Goal: Task Accomplishment & Management: Manage account settings

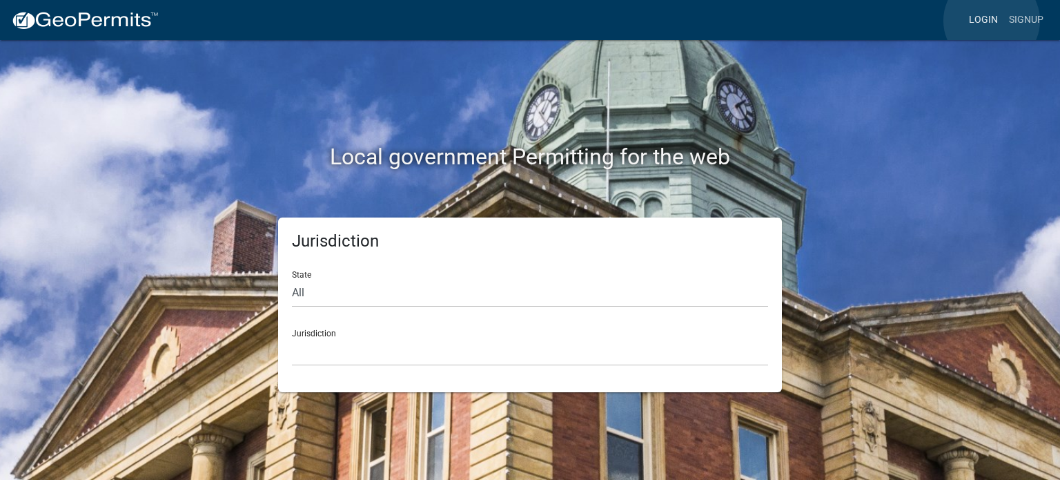
click at [992, 21] on link "Login" at bounding box center [983, 20] width 40 height 26
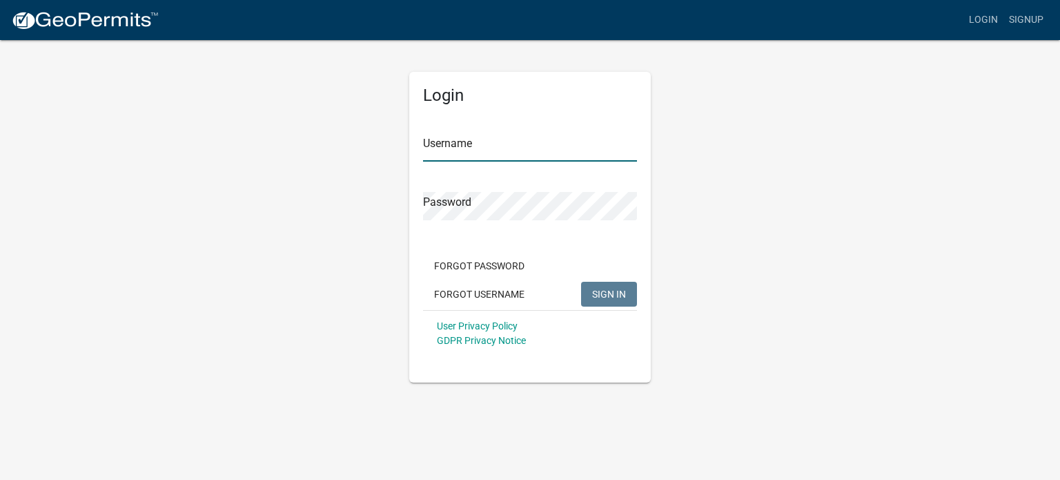
click at [497, 145] on input "Username" at bounding box center [530, 147] width 214 height 28
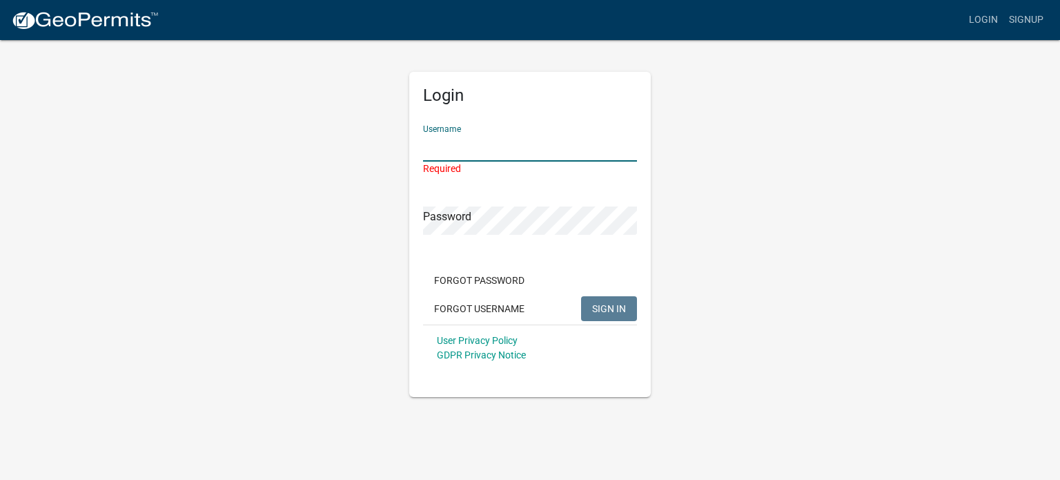
type input "[PERSON_NAME][EMAIL_ADDRESS][DOMAIN_NAME]"
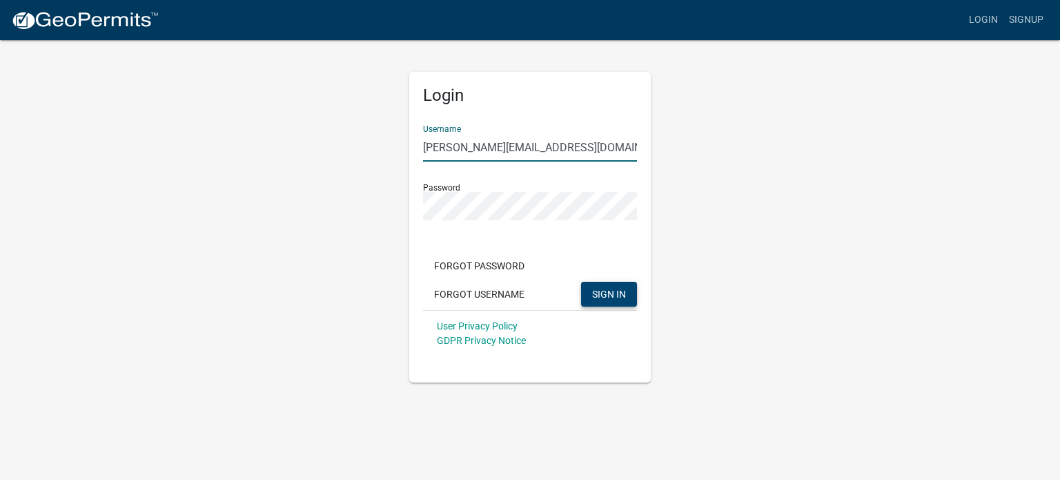
click at [604, 297] on span "SIGN IN" at bounding box center [609, 293] width 34 height 11
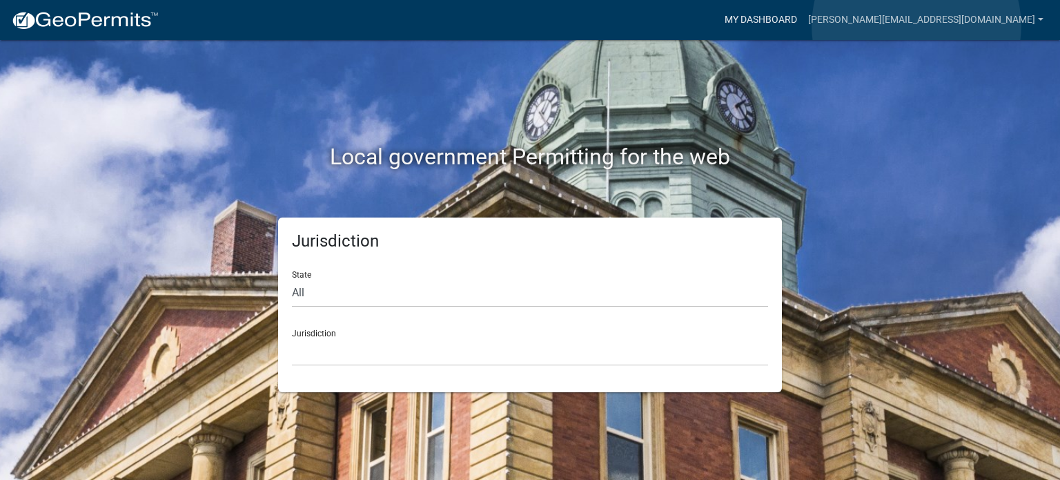
click at [802, 25] on link "My Dashboard" at bounding box center [760, 20] width 83 height 26
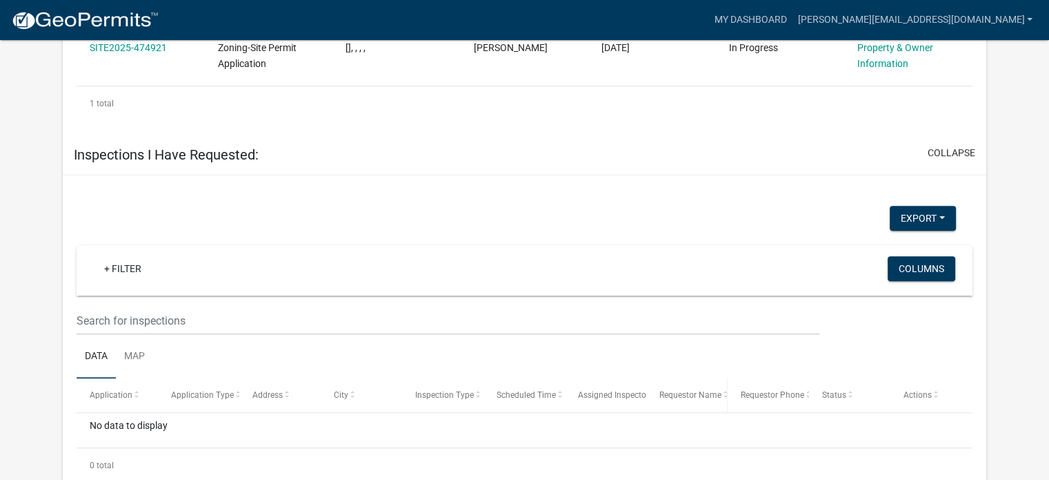
scroll to position [867, 0]
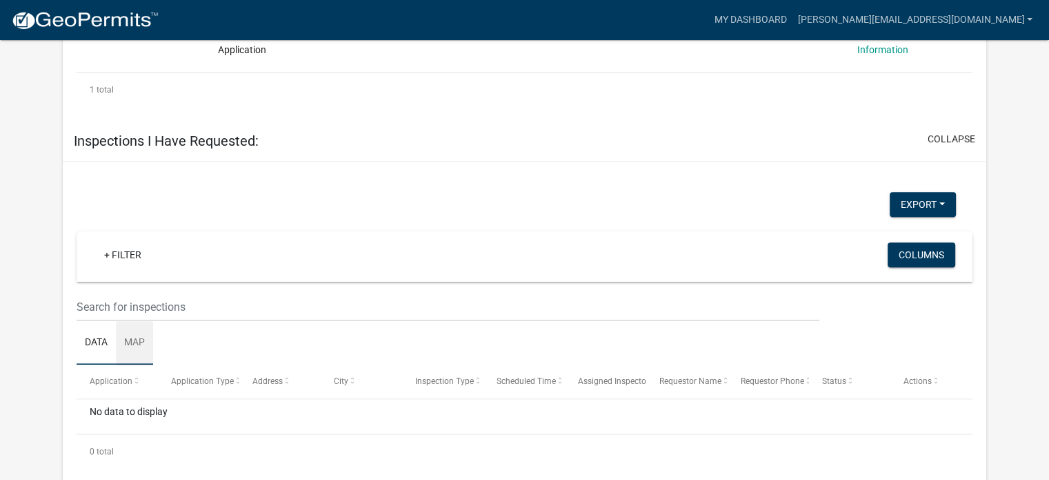
click at [139, 325] on link "Map" at bounding box center [134, 343] width 37 height 44
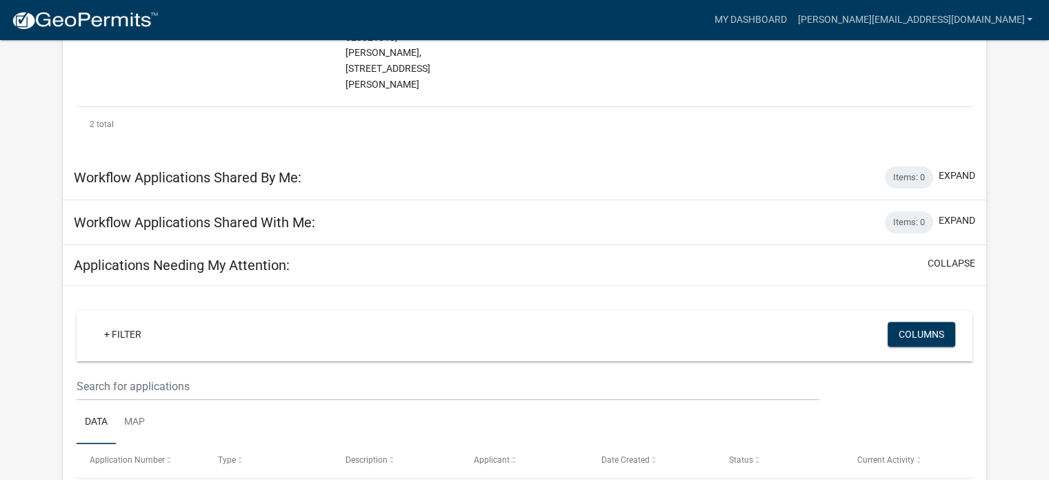
scroll to position [122, 0]
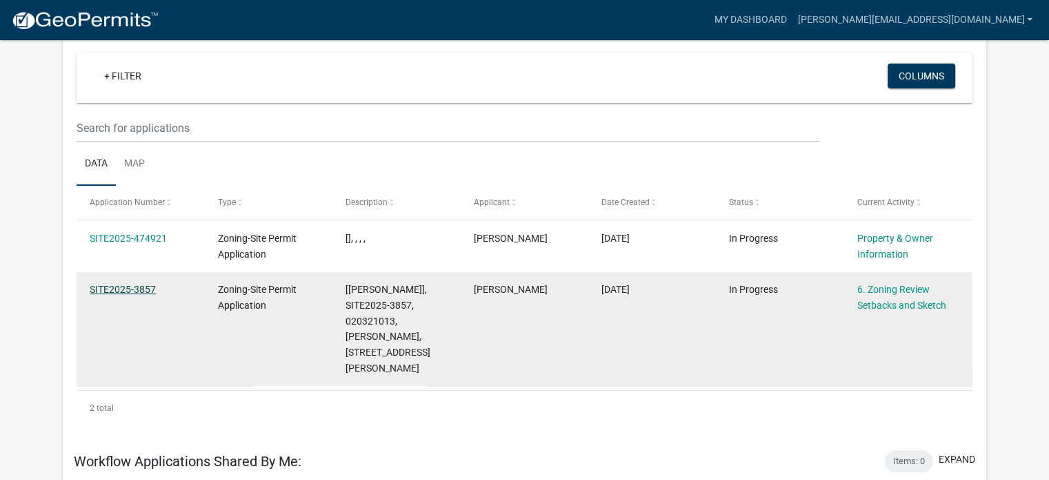
click at [94, 285] on link "SITE2025-3857" at bounding box center [123, 289] width 66 height 11
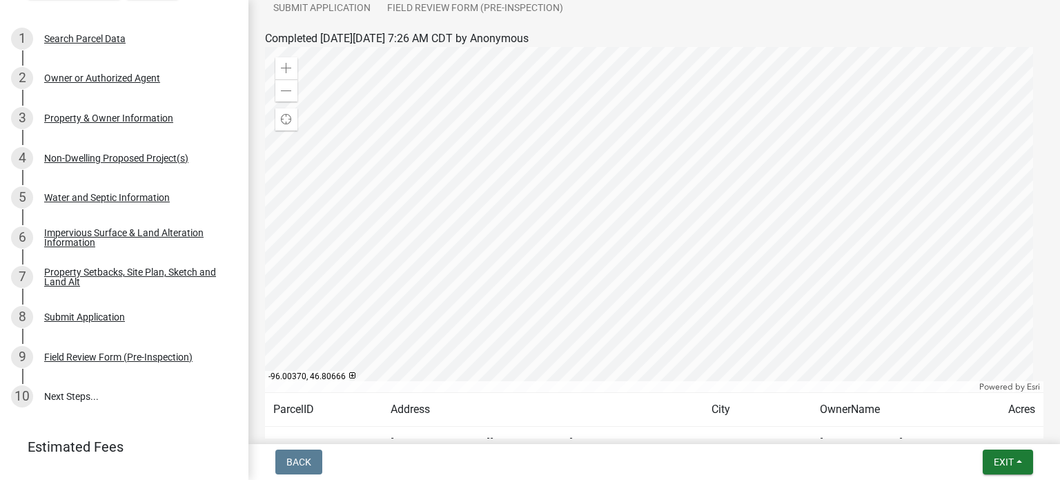
scroll to position [207, 0]
click at [1004, 470] on button "Exit" at bounding box center [1008, 461] width 50 height 25
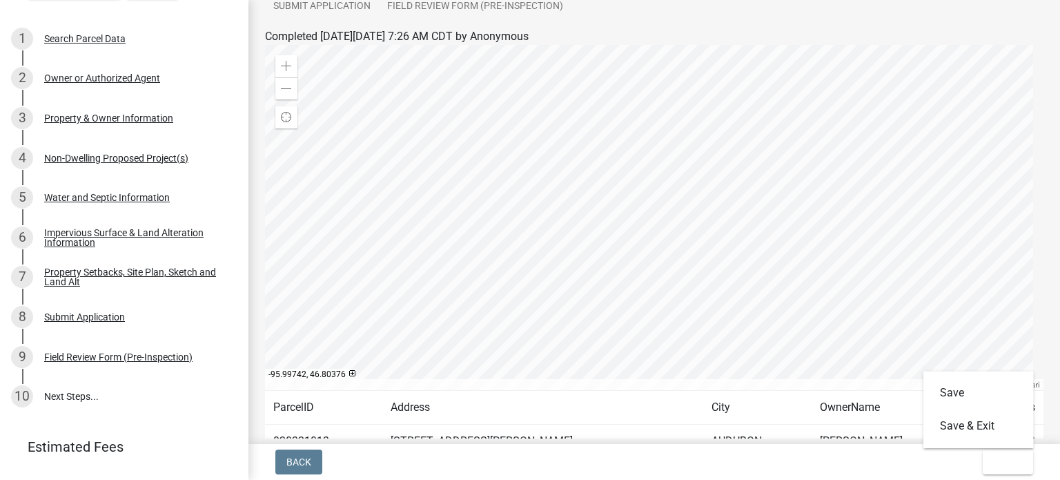
click at [352, 460] on div "Back Exit Save Save & Exit" at bounding box center [653, 461] width 789 height 25
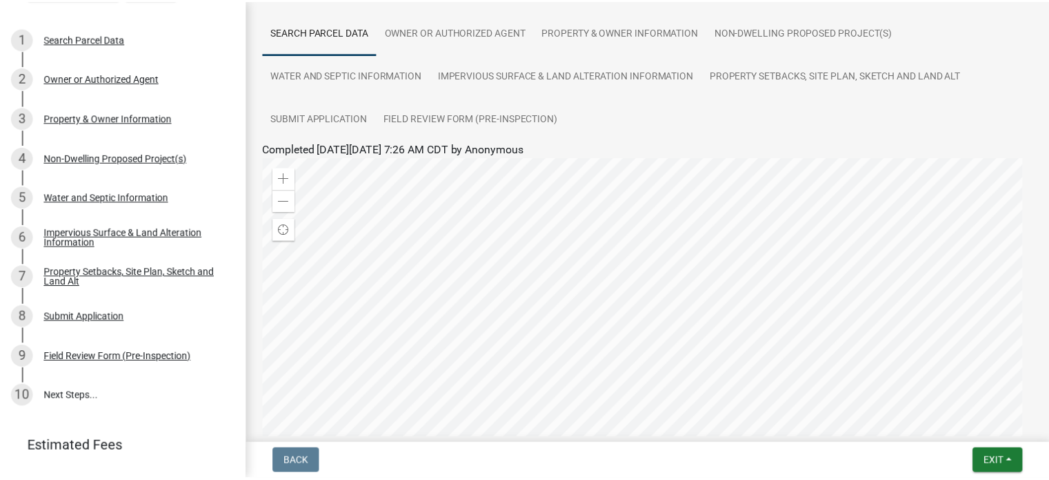
scroll to position [0, 0]
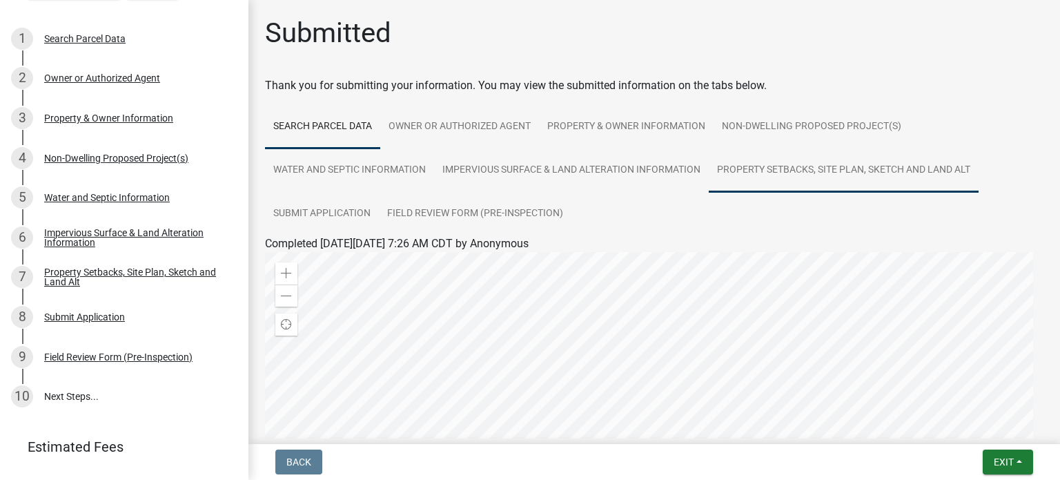
click at [772, 168] on link "Property Setbacks, Site Plan, Sketch and Land Alt" at bounding box center [844, 170] width 270 height 44
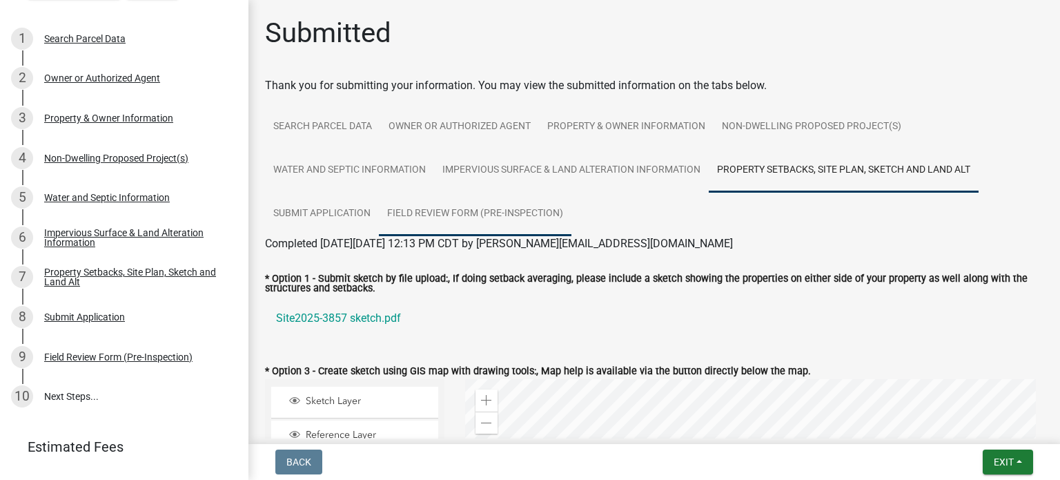
click at [423, 210] on link "Field Review Form (Pre-Inspection)" at bounding box center [475, 214] width 193 height 44
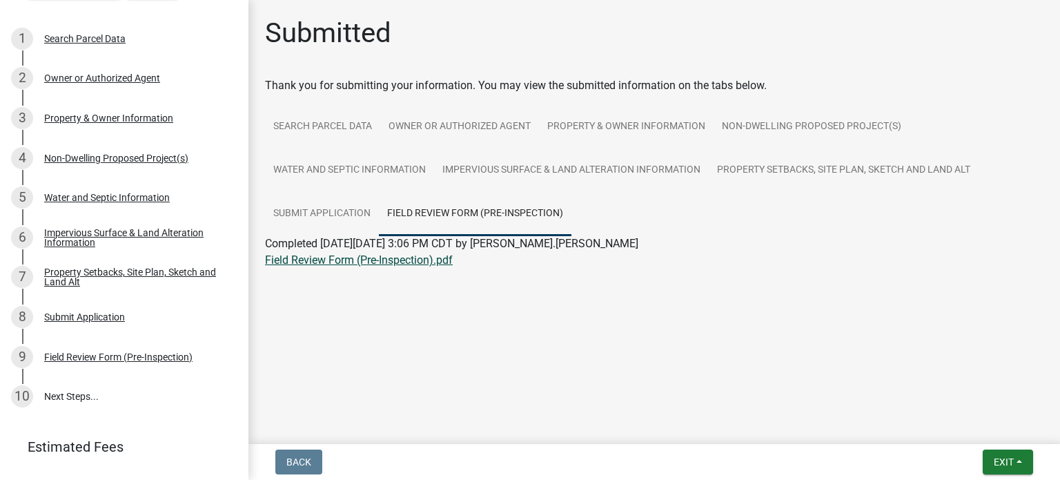
click at [298, 266] on link "Field Review Form (Pre-Inspection).pdf" at bounding box center [359, 259] width 188 height 13
click at [1027, 463] on button "Exit" at bounding box center [1008, 461] width 50 height 25
click at [1007, 437] on button "Save & Exit" at bounding box center [978, 425] width 110 height 33
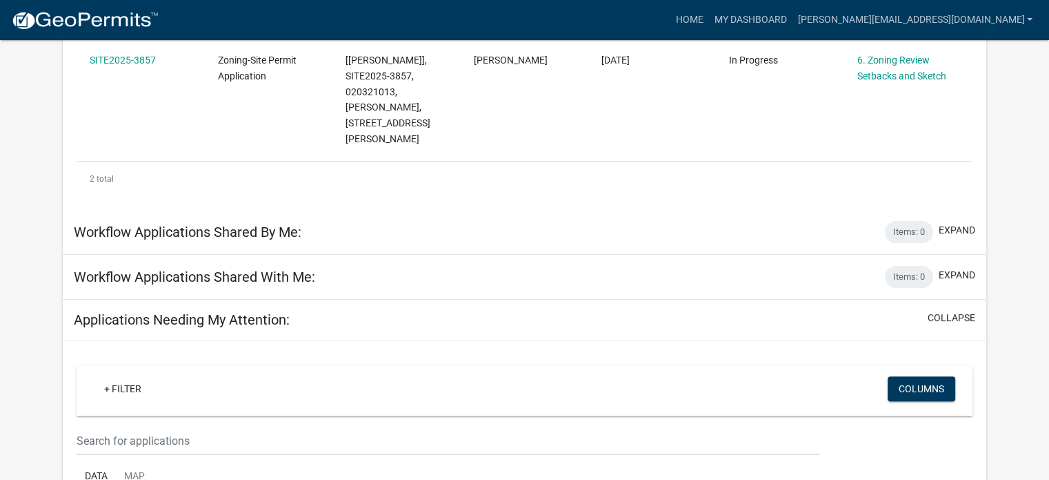
scroll to position [122, 0]
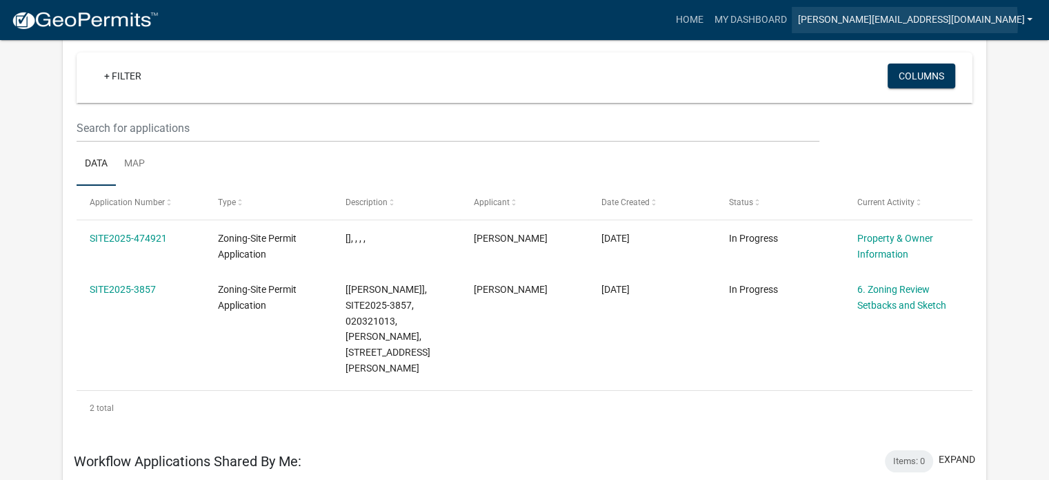
click at [1021, 21] on link "[PERSON_NAME][EMAIL_ADDRESS][DOMAIN_NAME]" at bounding box center [915, 20] width 246 height 26
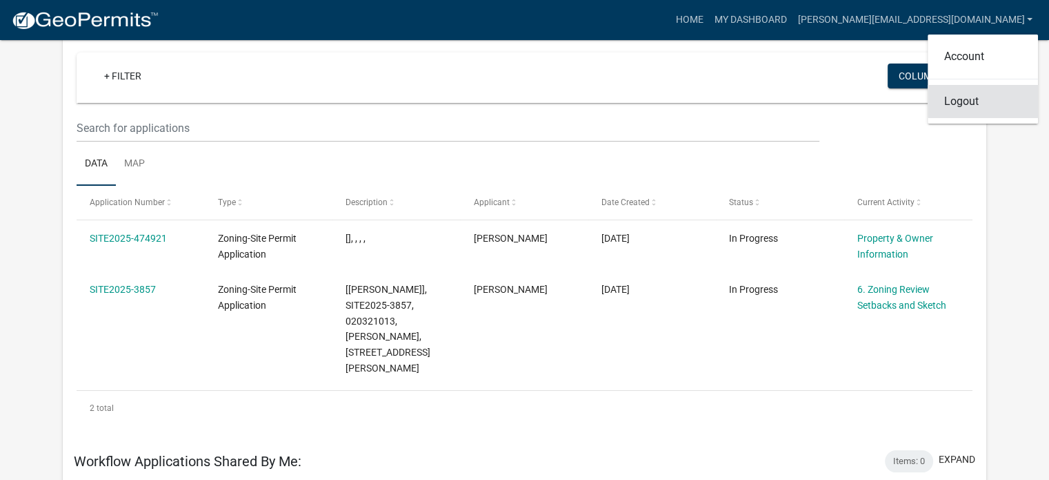
click at [965, 105] on link "Logout" at bounding box center [983, 101] width 110 height 33
